Goal: Find specific page/section: Find specific page/section

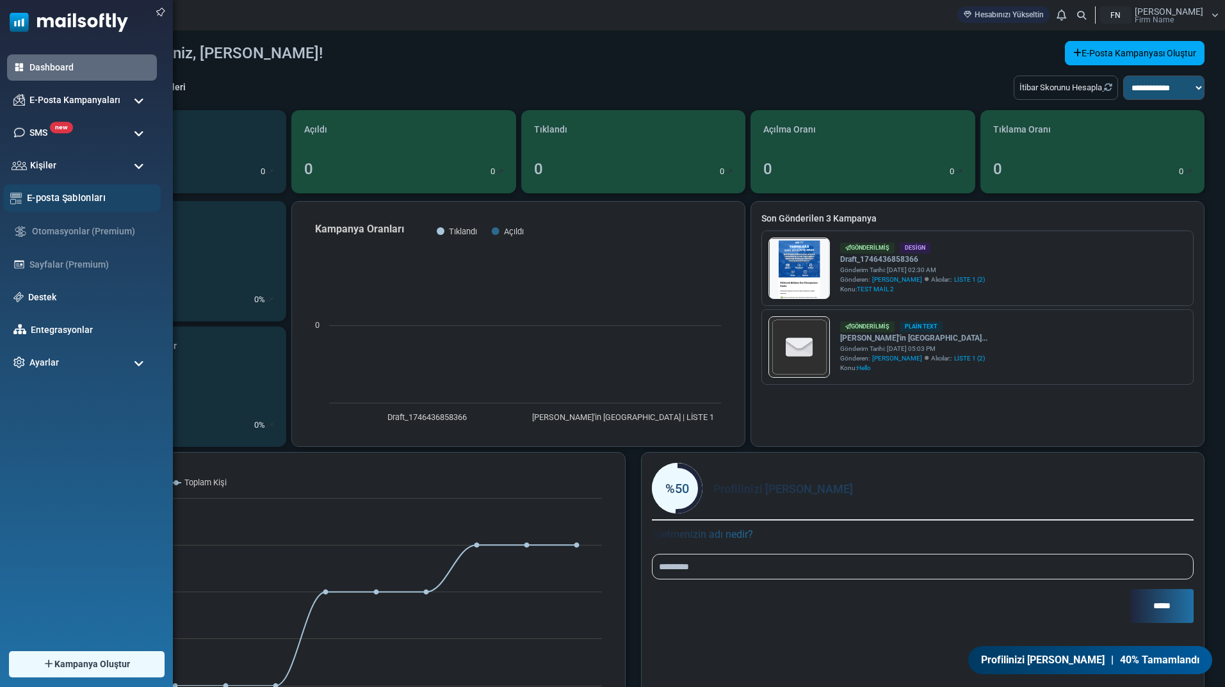
click at [117, 200] on link "E-posta Şablonları" at bounding box center [90, 198] width 127 height 14
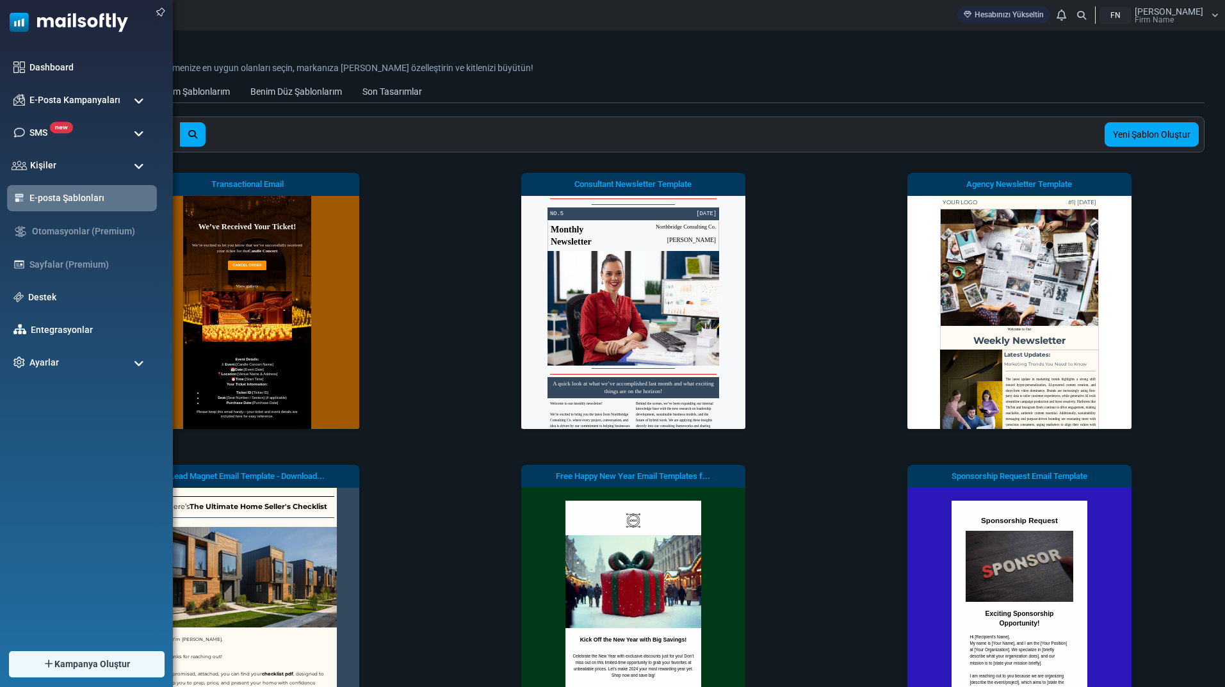
click at [34, 23] on img at bounding box center [64, 19] width 128 height 38
